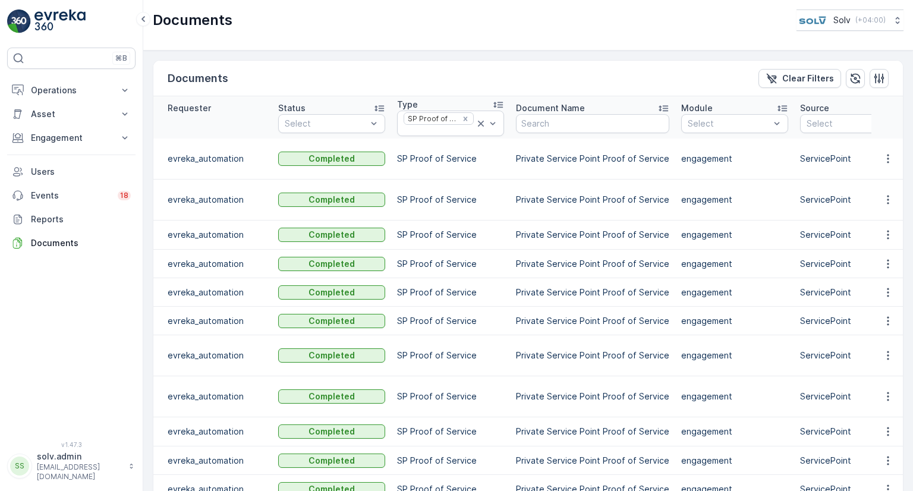
scroll to position [0, 340]
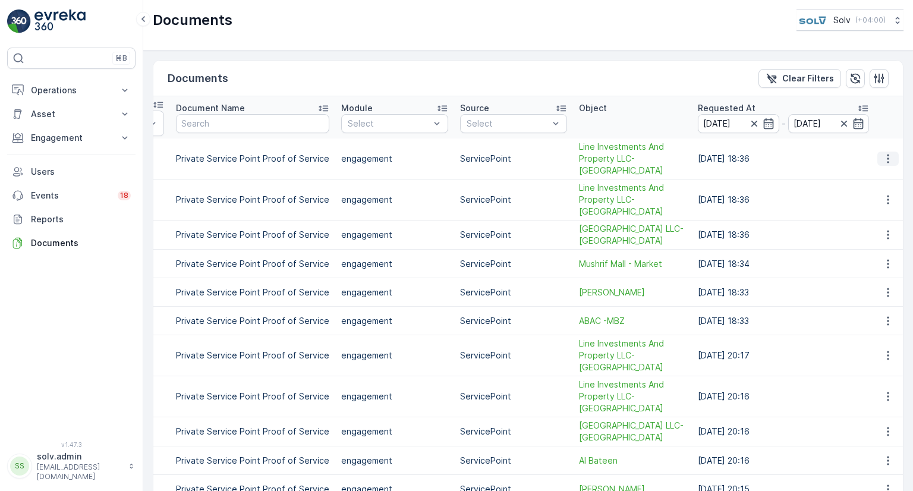
click at [887, 154] on icon "button" at bounding box center [888, 158] width 2 height 9
click at [879, 172] on span "See Details" at bounding box center [885, 170] width 46 height 12
click at [856, 124] on icon "button" at bounding box center [858, 123] width 10 height 11
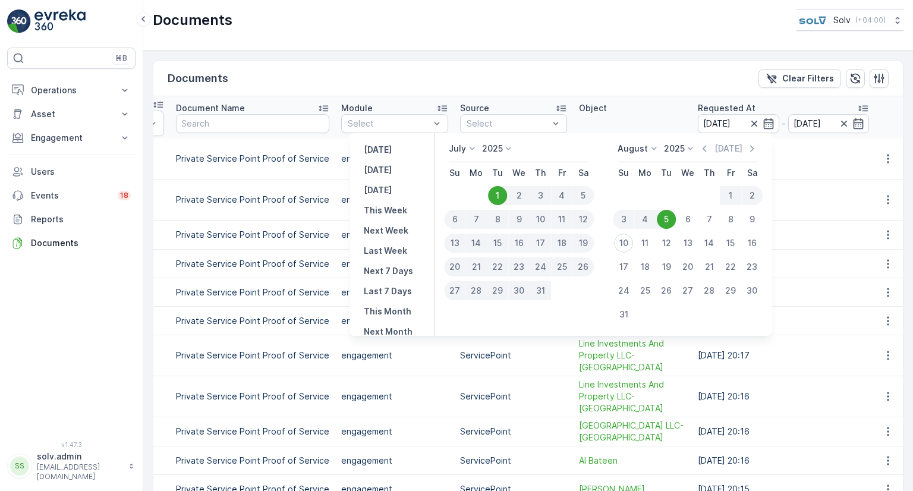
click at [815, 179] on td "[DATE] 18:36" at bounding box center [783, 199] width 183 height 41
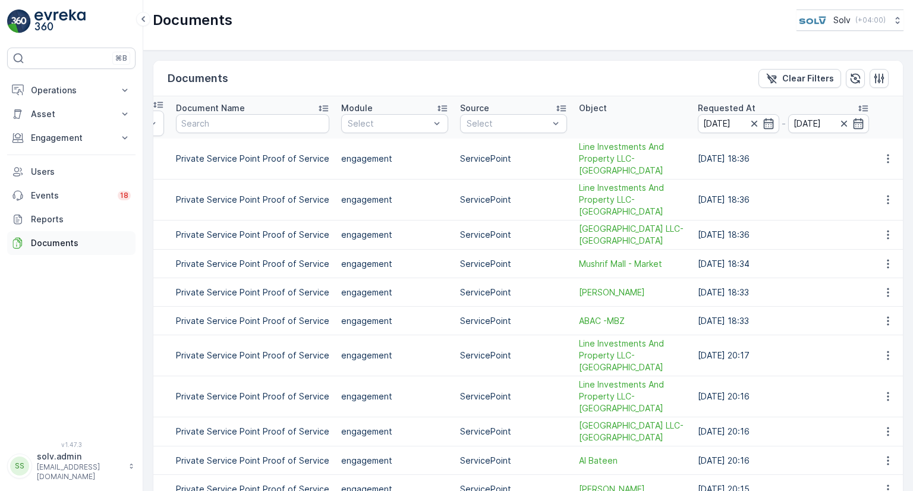
click at [52, 248] on p "Documents" at bounding box center [81, 243] width 100 height 12
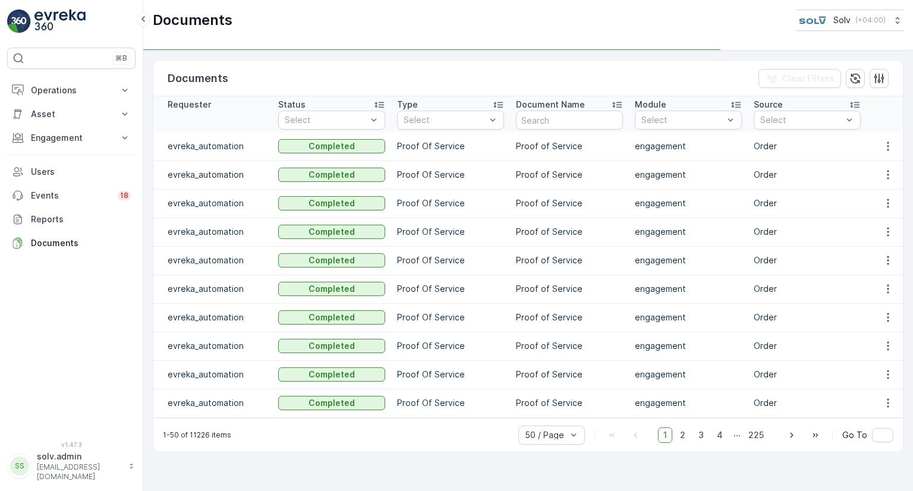
click at [521, 175] on td "Proof of Service" at bounding box center [569, 174] width 119 height 29
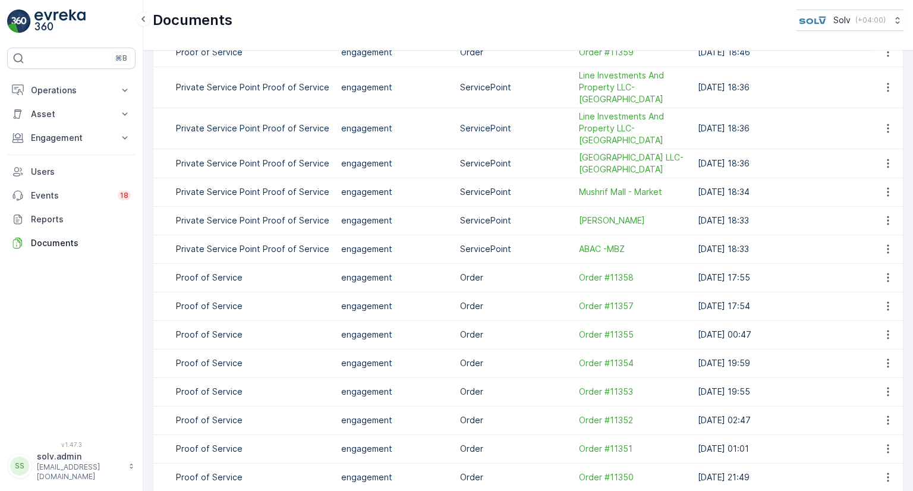
scroll to position [1010, 0]
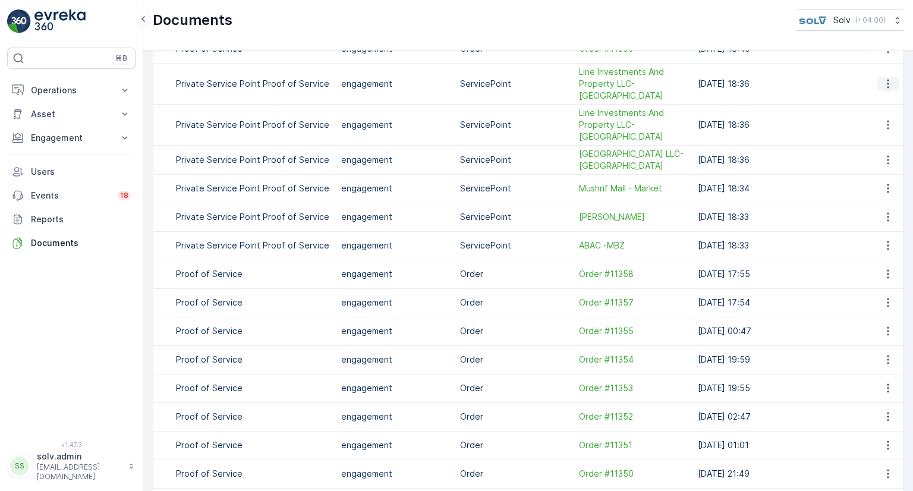
click at [883, 78] on icon "button" at bounding box center [888, 84] width 12 height 12
click at [887, 100] on span "See Details" at bounding box center [885, 95] width 46 height 12
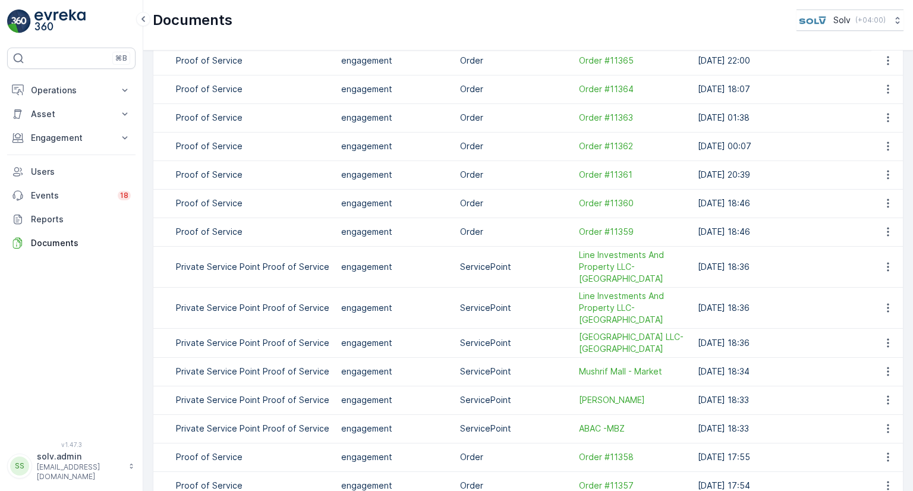
scroll to position [832, 0]
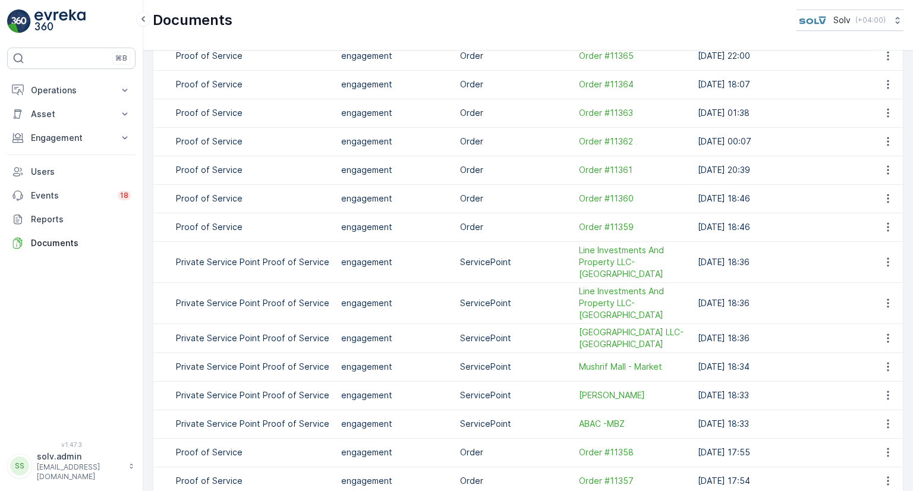
click at [481, 201] on td "Order" at bounding box center [513, 198] width 119 height 29
click at [74, 90] on p "Operations" at bounding box center [71, 90] width 81 height 12
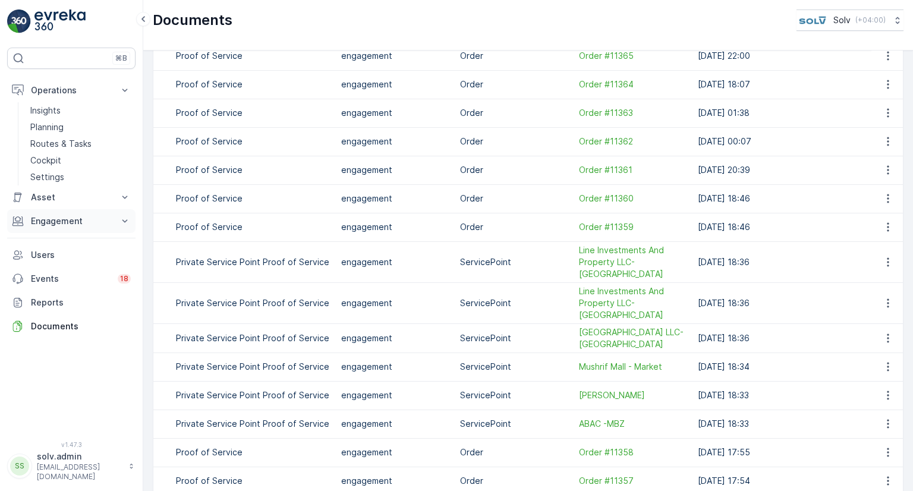
click at [81, 218] on p "Engagement" at bounding box center [71, 221] width 81 height 12
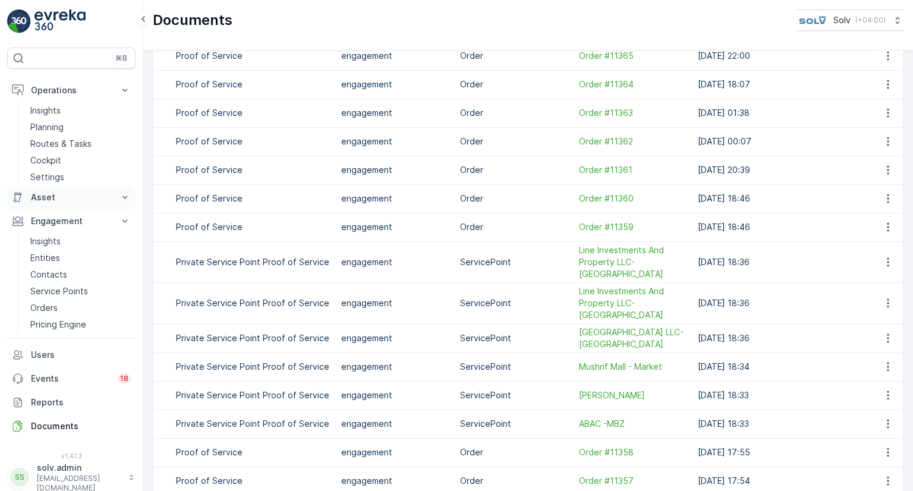
click at [84, 196] on p "Asset" at bounding box center [71, 197] width 81 height 12
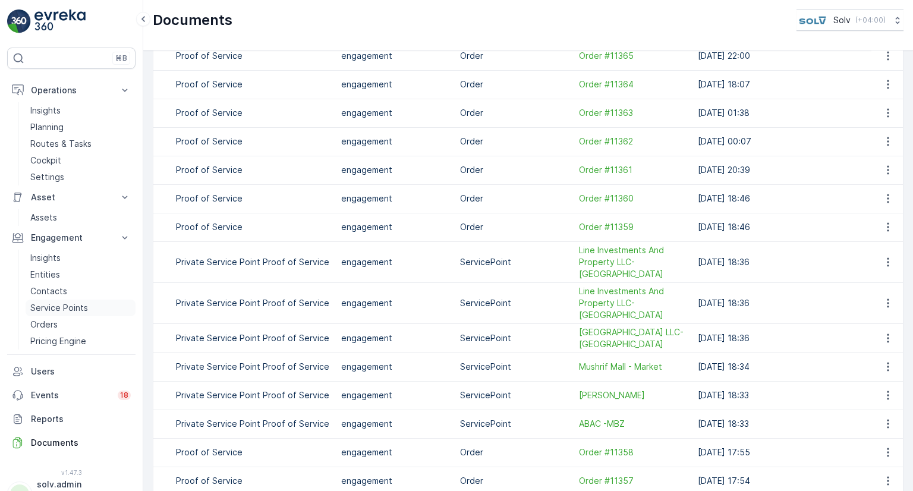
click at [55, 309] on p "Service Points" at bounding box center [59, 308] width 58 height 12
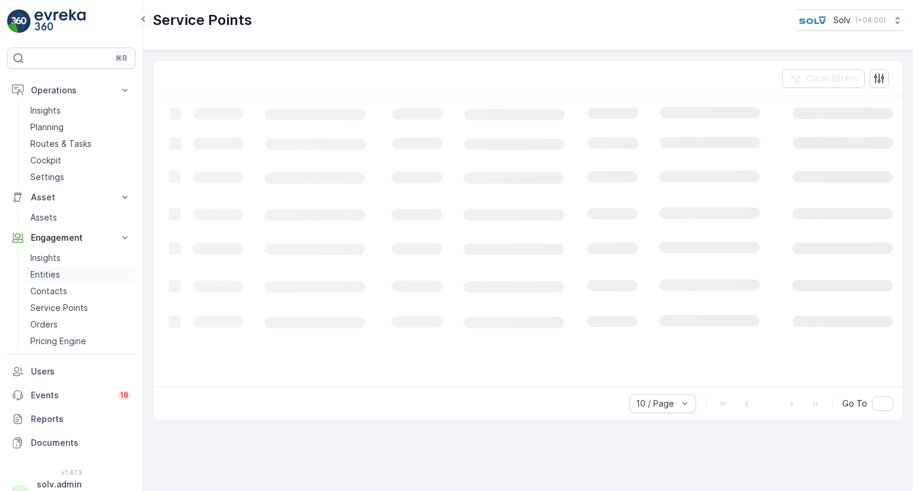
click at [40, 272] on p "Entities" at bounding box center [45, 275] width 30 height 12
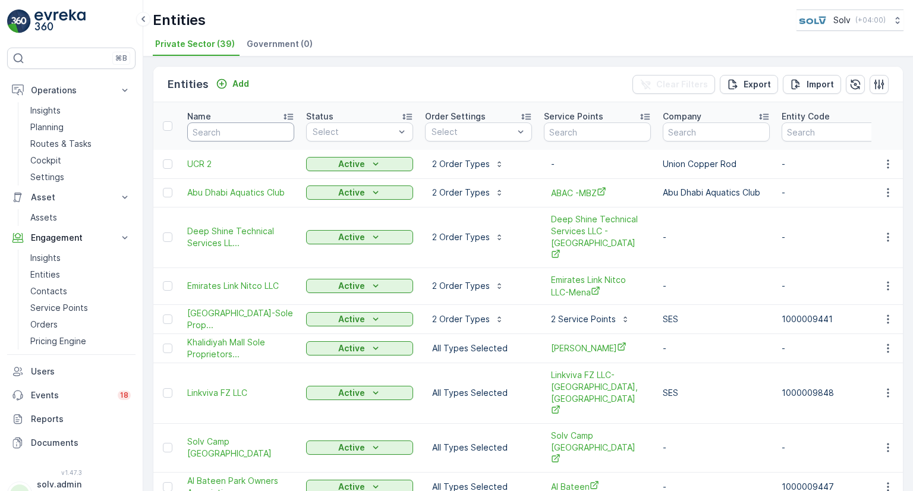
click at [234, 134] on input "text" at bounding box center [240, 131] width 107 height 19
type input "MUSHRIF"
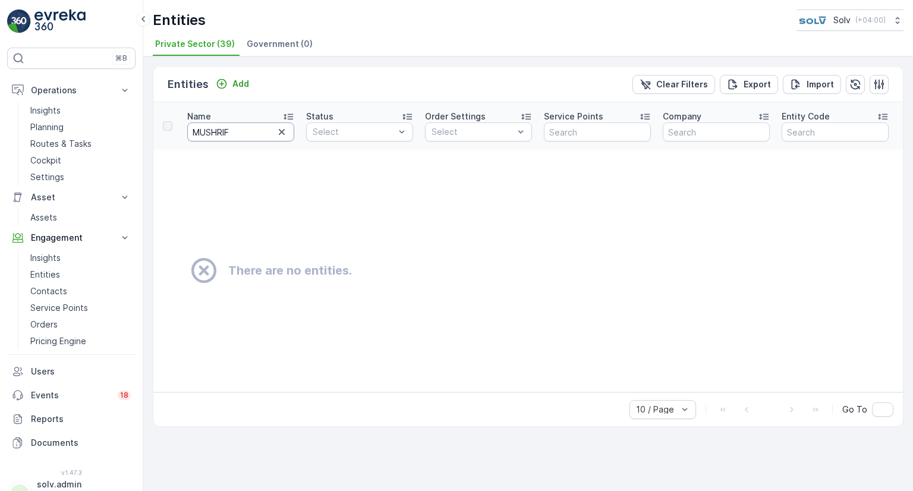
click at [249, 135] on input "MUSHRIF" at bounding box center [240, 131] width 107 height 19
type input "M"
type input "LINE"
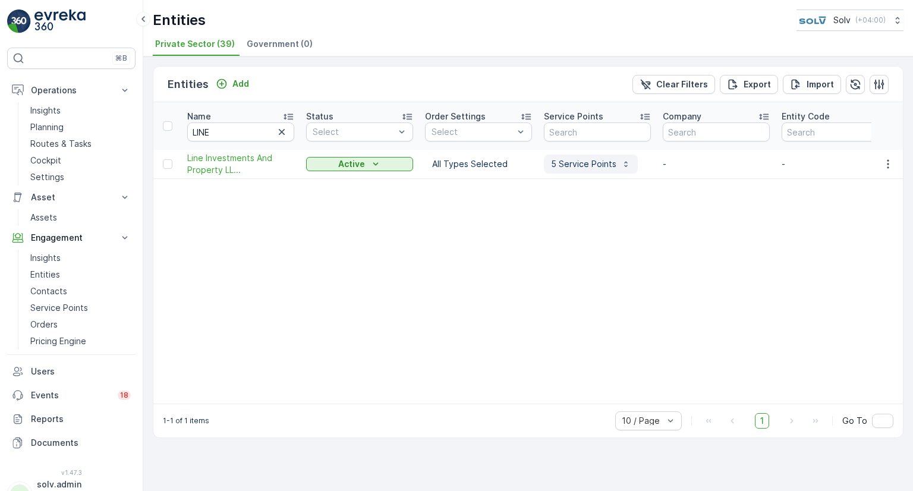
click at [577, 160] on p "5 Service Points" at bounding box center [583, 164] width 65 height 12
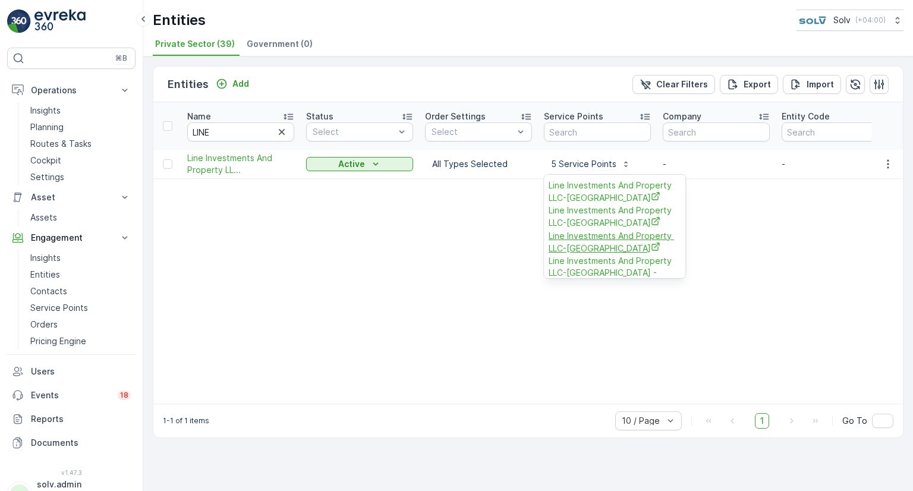
click at [597, 238] on span "Line Investments And Property LLC-[GEOGRAPHIC_DATA]" at bounding box center [614, 241] width 132 height 24
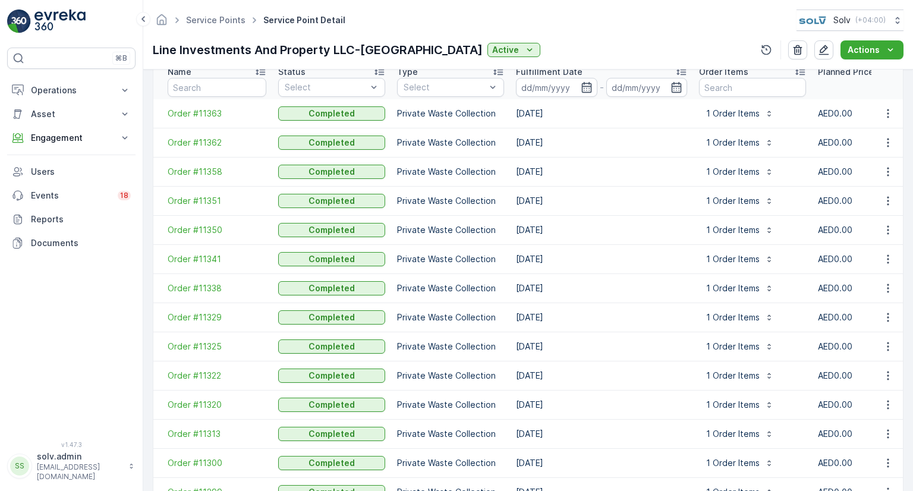
scroll to position [416, 0]
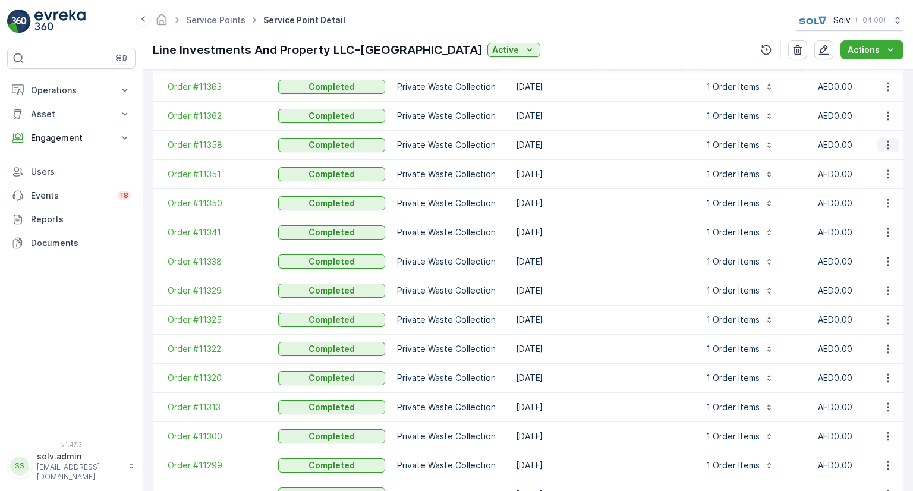
click at [886, 144] on icon "button" at bounding box center [888, 145] width 12 height 12
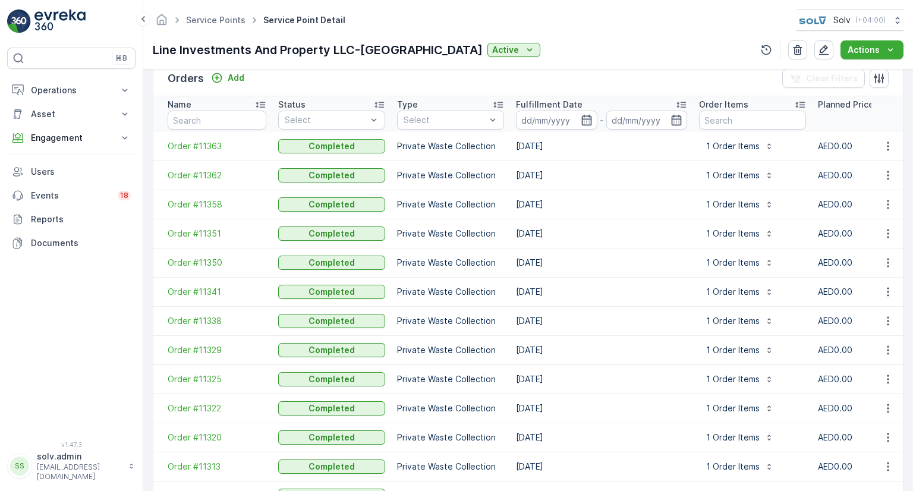
drag, startPoint x: 528, startPoint y: 144, endPoint x: 566, endPoint y: 201, distance: 68.4
click at [567, 201] on td "01.08.2025" at bounding box center [601, 204] width 183 height 29
drag, startPoint x: 567, startPoint y: 204, endPoint x: 513, endPoint y: 136, distance: 87.1
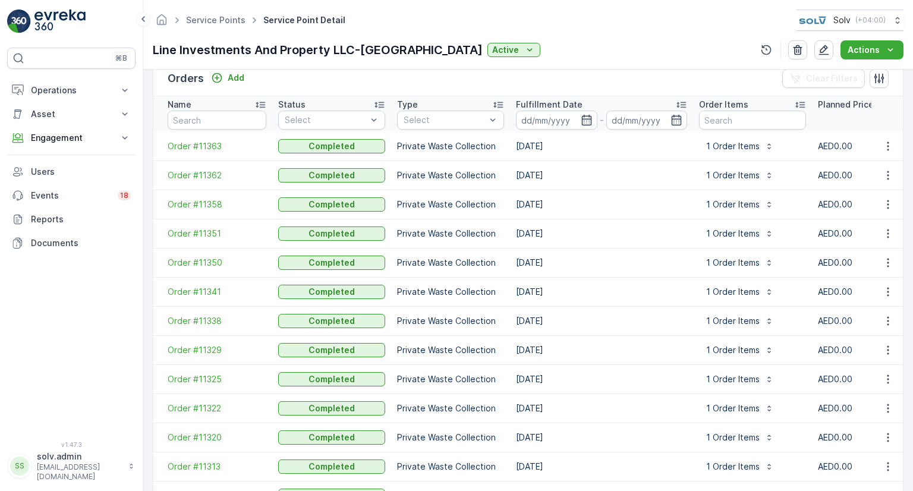
click at [526, 158] on td "02.08.2025" at bounding box center [601, 146] width 183 height 29
drag, startPoint x: 515, startPoint y: 143, endPoint x: 565, endPoint y: 201, distance: 77.5
click at [566, 205] on td "01.08.2025" at bounding box center [601, 204] width 183 height 29
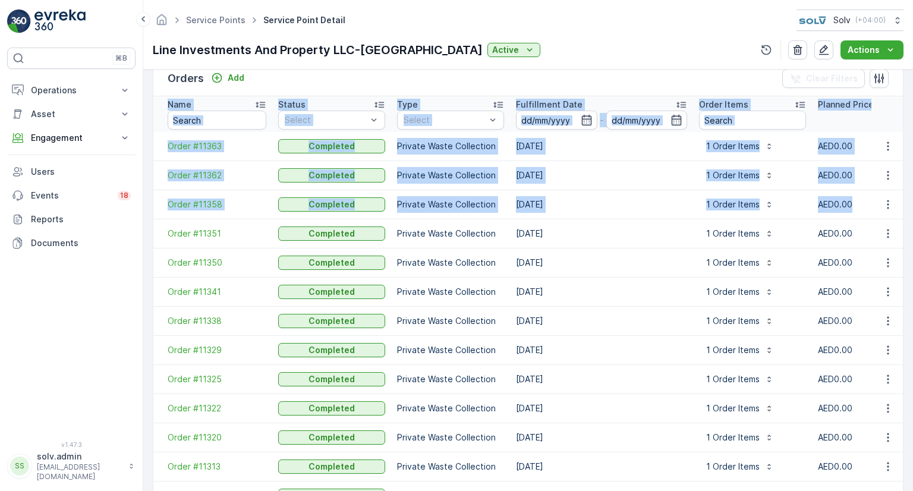
drag, startPoint x: 852, startPoint y: 202, endPoint x: 151, endPoint y: 146, distance: 702.8
click at [151, 146] on div "Details Type Outdoor Creation Time 11.12.2022 13:38 Last Update Time - Operatio…" at bounding box center [528, 280] width 770 height 421
click at [538, 171] on td "02.08.2025" at bounding box center [601, 175] width 183 height 29
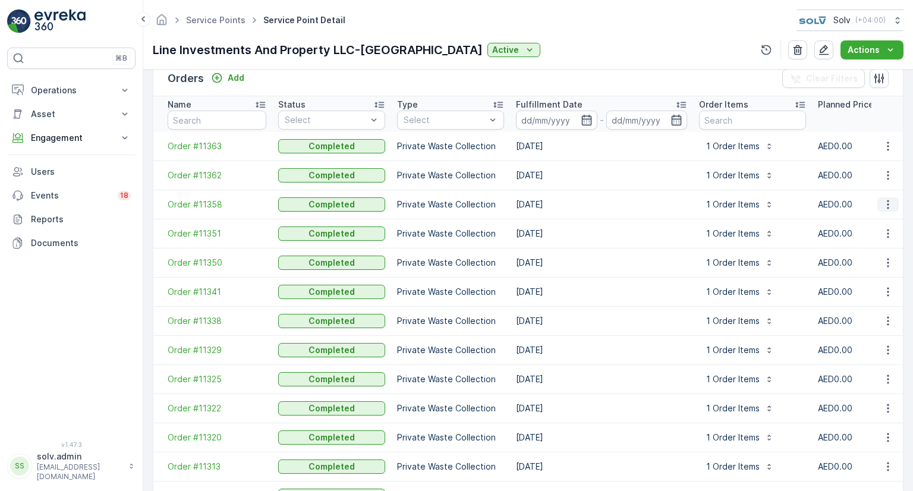
click at [887, 207] on icon "button" at bounding box center [888, 204] width 2 height 9
click at [880, 223] on span "See more details" at bounding box center [871, 222] width 68 height 12
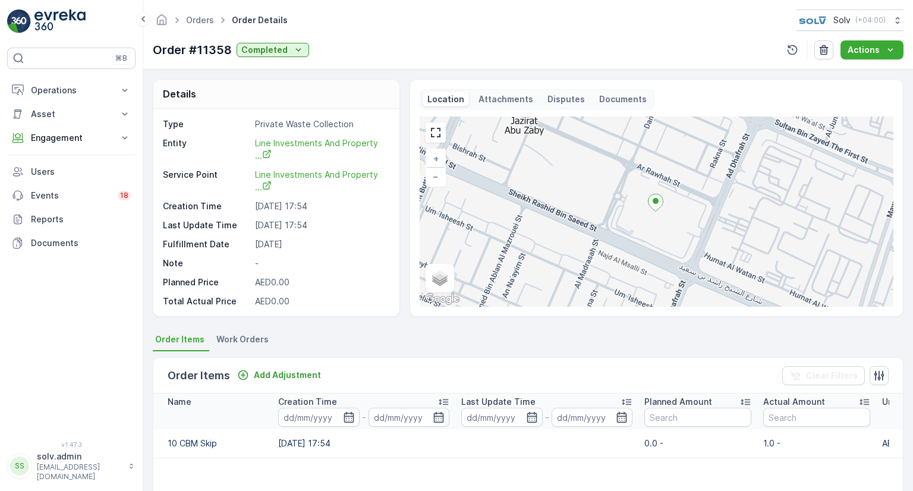
click at [599, 100] on p "Documents" at bounding box center [623, 99] width 48 height 12
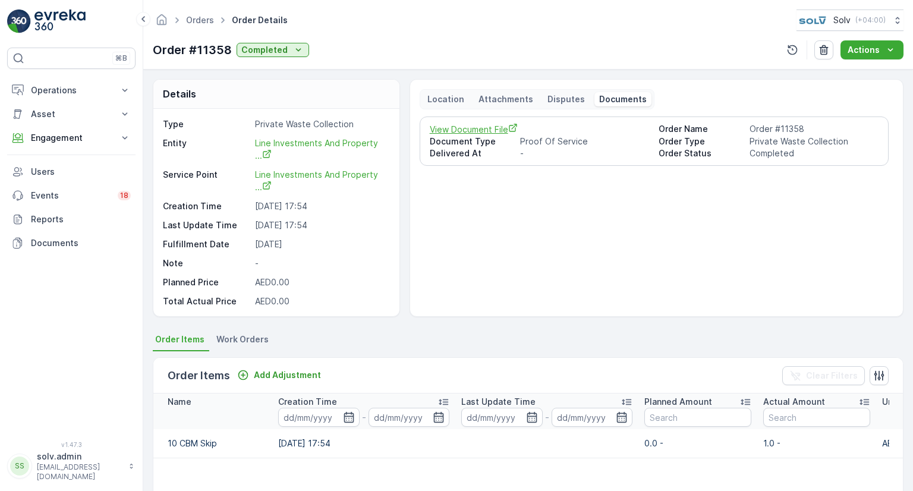
click at [466, 128] on span "View Document File" at bounding box center [540, 129] width 220 height 12
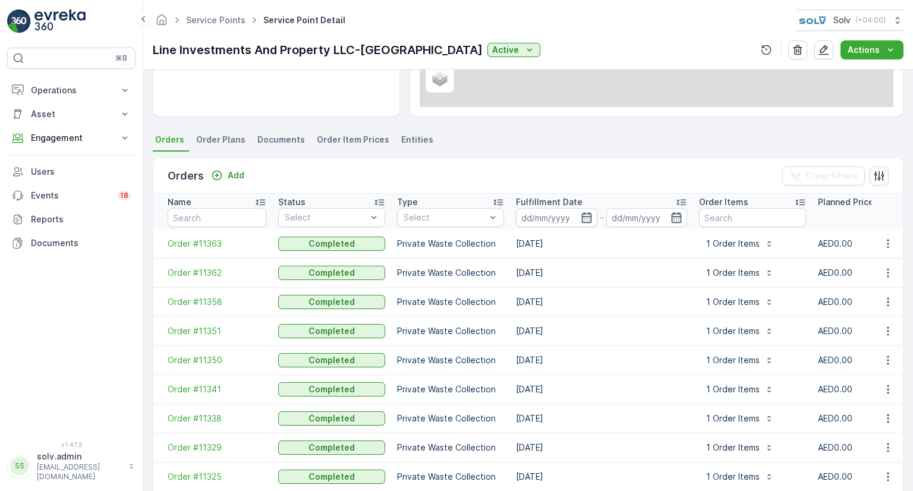
scroll to position [297, 0]
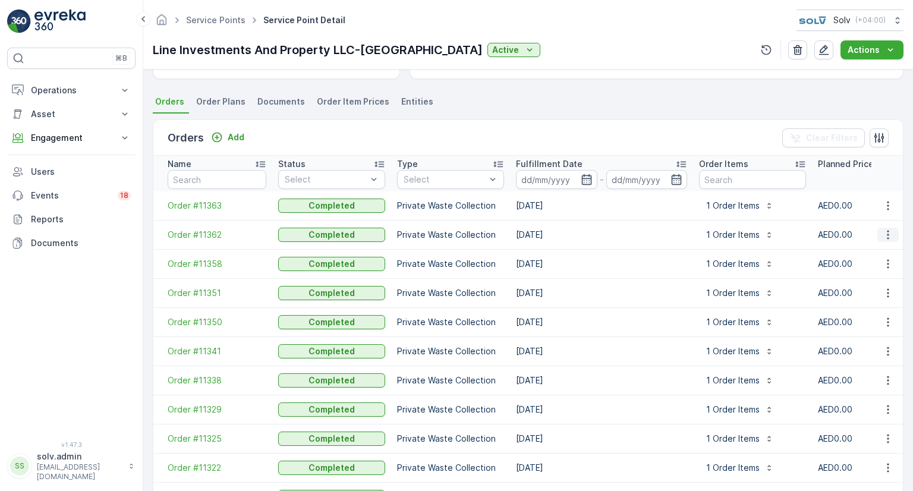
click at [886, 231] on icon "button" at bounding box center [888, 235] width 12 height 12
click at [861, 247] on span "See more details" at bounding box center [871, 252] width 68 height 12
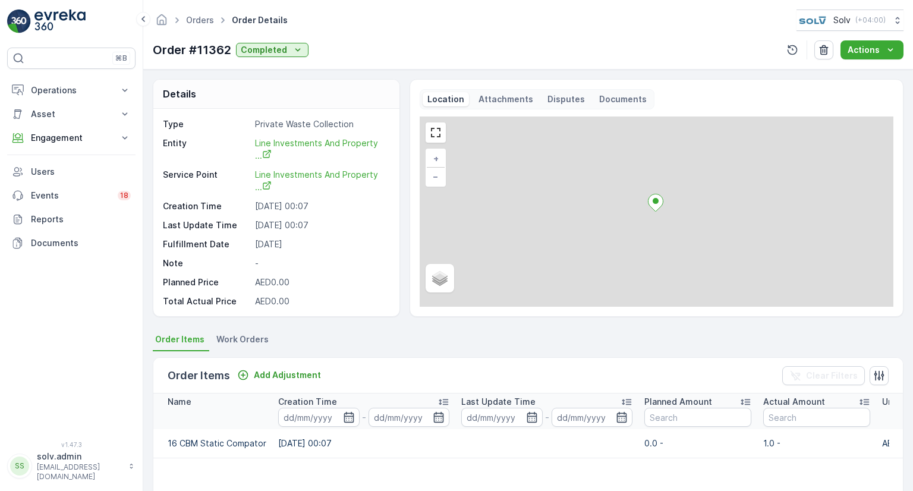
click at [613, 98] on p "Documents" at bounding box center [623, 99] width 48 height 12
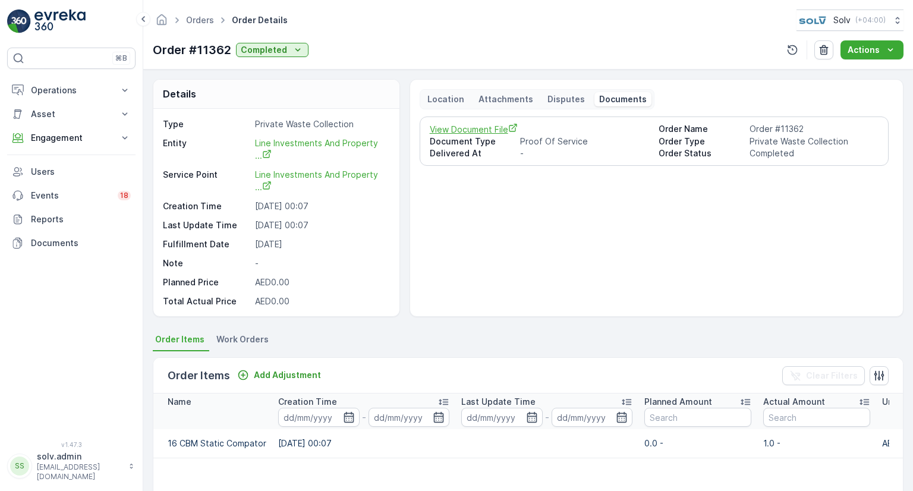
click at [439, 127] on span "View Document File" at bounding box center [540, 129] width 220 height 12
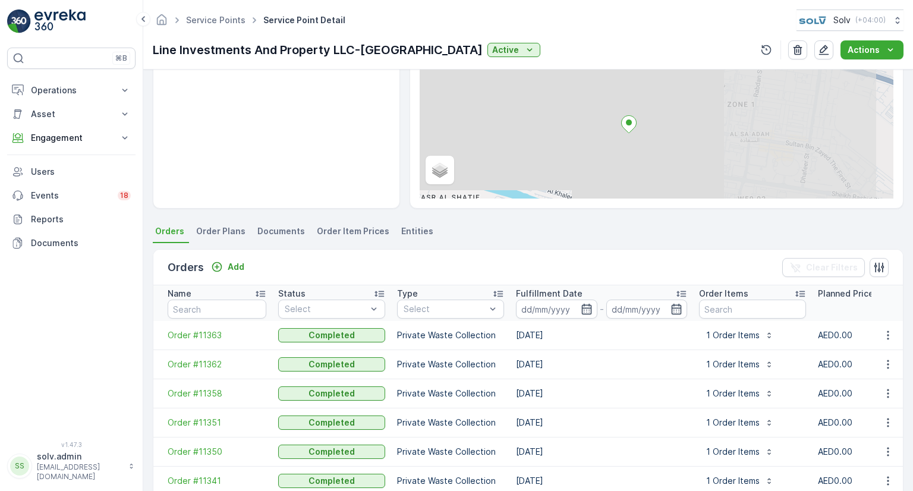
scroll to position [178, 0]
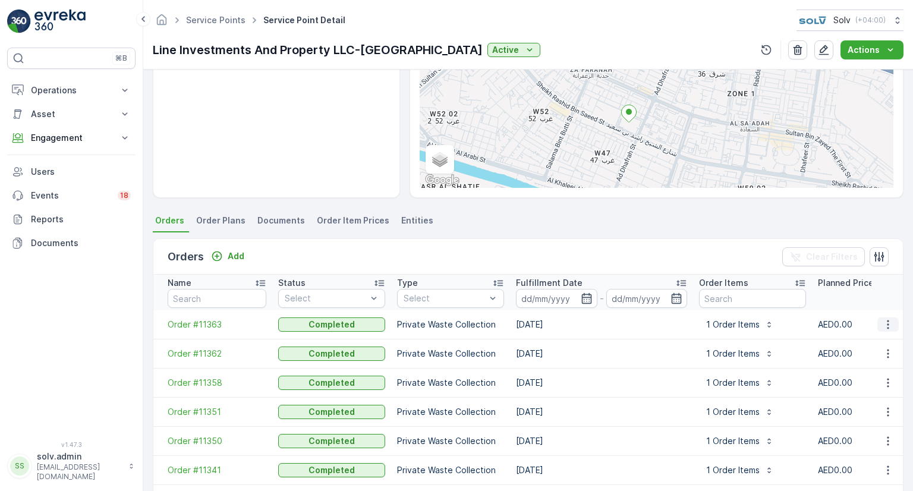
click at [888, 322] on icon "button" at bounding box center [888, 324] width 12 height 12
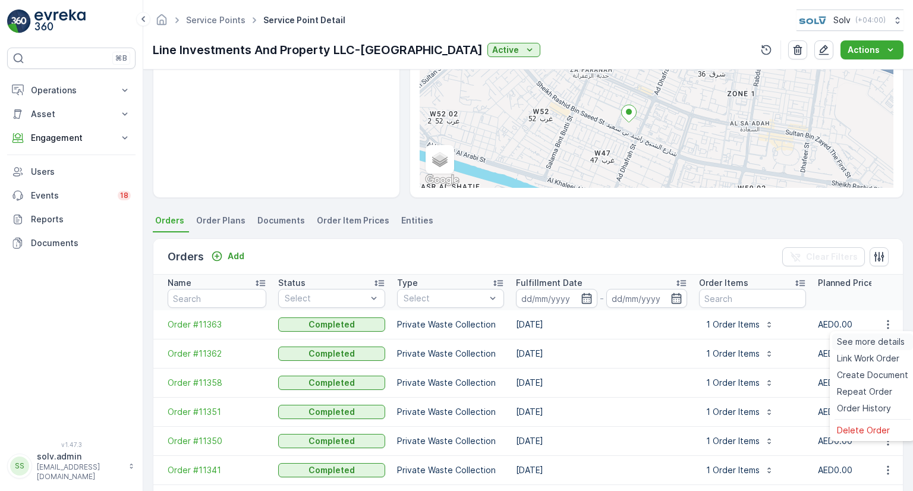
click at [856, 343] on span "See more details" at bounding box center [871, 342] width 68 height 12
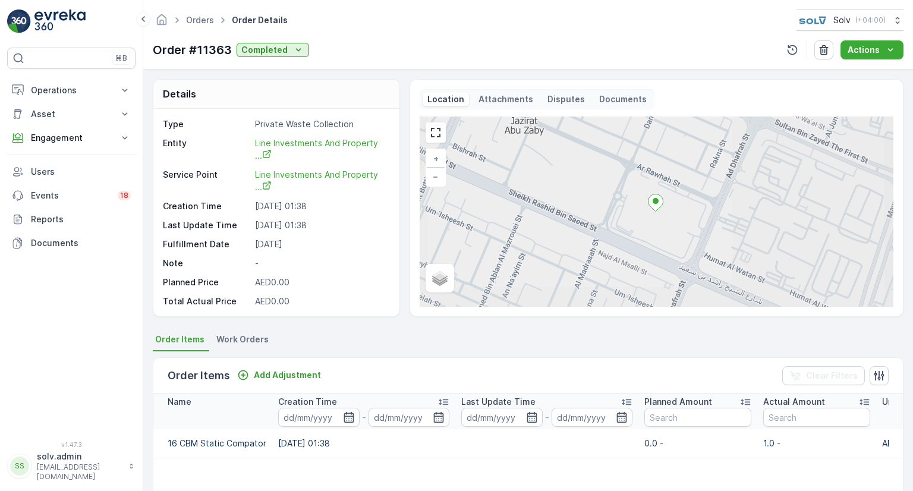
click at [618, 100] on p "Documents" at bounding box center [623, 99] width 48 height 12
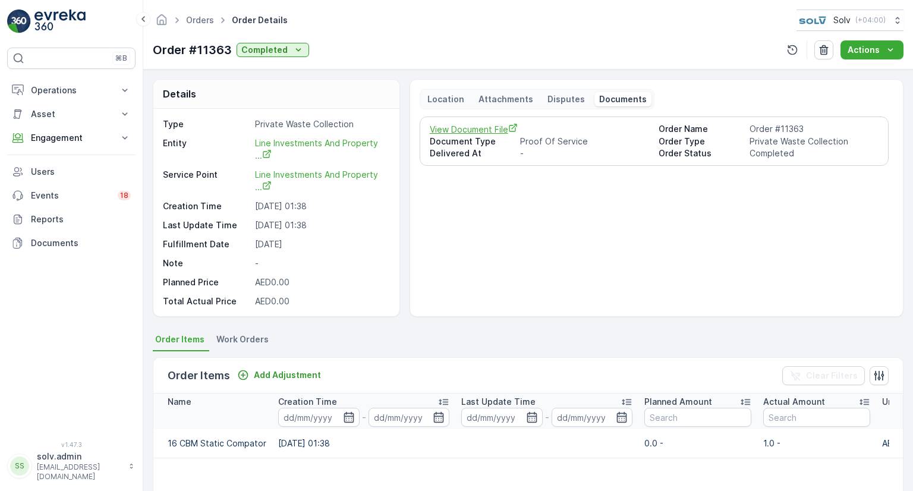
click at [465, 130] on span "View Document File" at bounding box center [540, 129] width 220 height 12
